Goal: Task Accomplishment & Management: Manage account settings

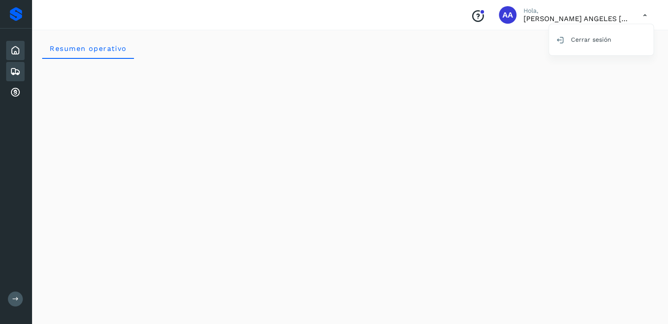
click at [19, 69] on icon at bounding box center [15, 71] width 11 height 11
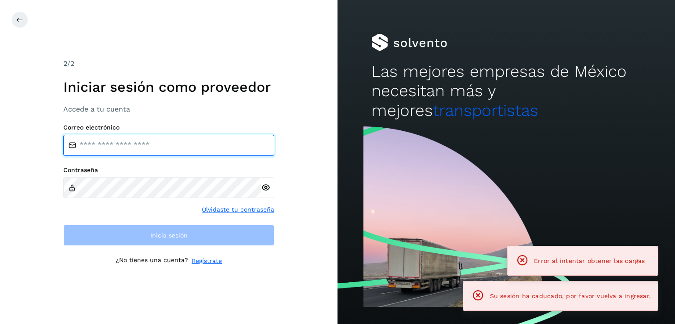
type input "**********"
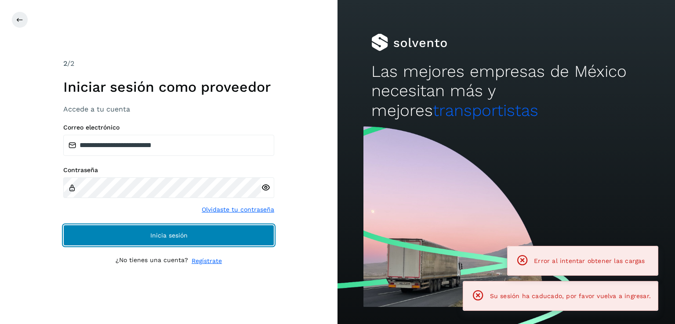
click at [170, 231] on button "Inicia sesión" at bounding box center [168, 235] width 211 height 21
